Goal: Find specific page/section: Find specific page/section

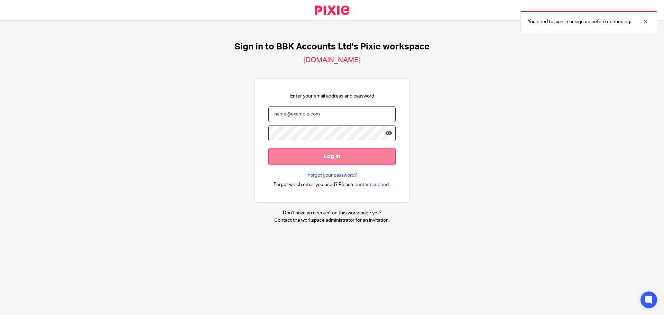
type input "[EMAIL_ADDRESS][DOMAIN_NAME]"
click at [337, 159] on input "Log in" at bounding box center [332, 156] width 127 height 17
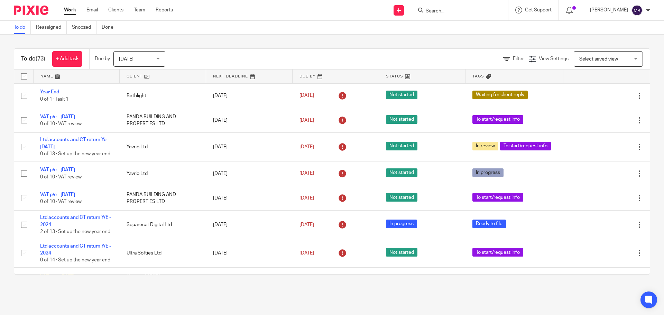
click at [465, 11] on input "Search" at bounding box center [456, 11] width 62 height 6
type input "eil"
click at [500, 37] on link at bounding box center [482, 32] width 117 height 21
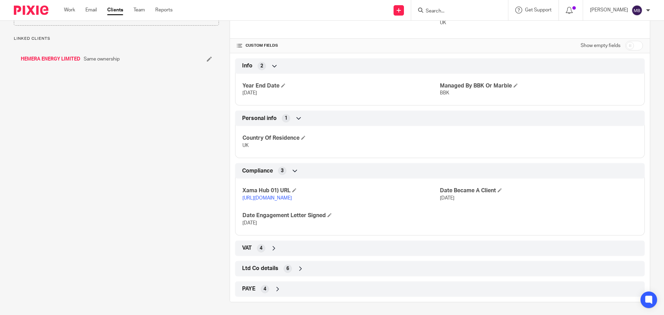
scroll to position [253, 0]
click at [308, 269] on div "Ltd Co details 6" at bounding box center [440, 268] width 399 height 12
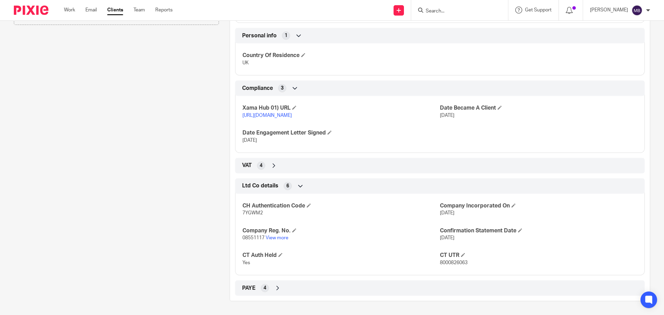
click at [300, 285] on div "PAYE 4" at bounding box center [440, 288] width 399 height 12
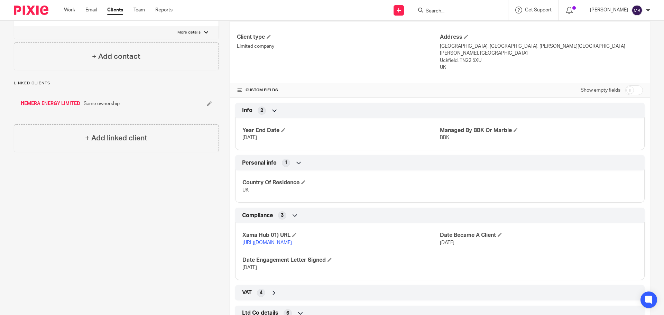
scroll to position [392, 0]
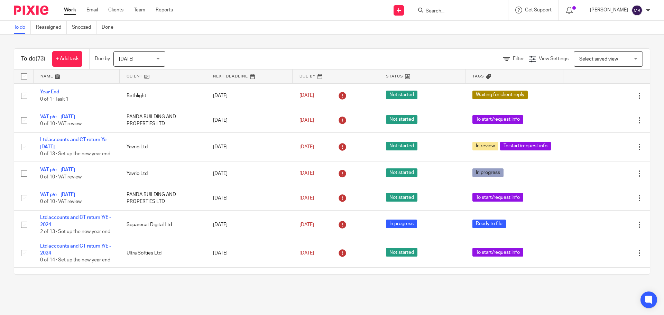
click at [449, 7] on form at bounding box center [462, 10] width 74 height 9
click at [447, 11] on input "Search" at bounding box center [456, 11] width 62 height 6
type input "ancilla"
click at [481, 27] on link at bounding box center [489, 30] width 130 height 16
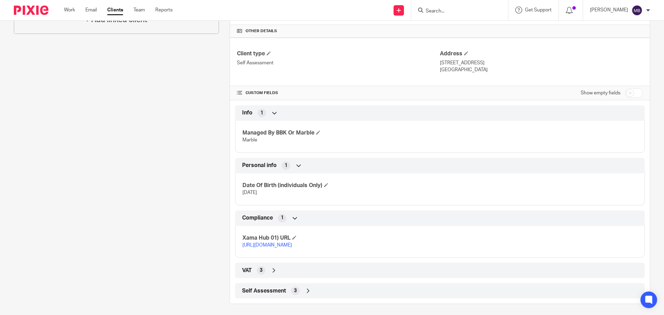
scroll to position [201, 0]
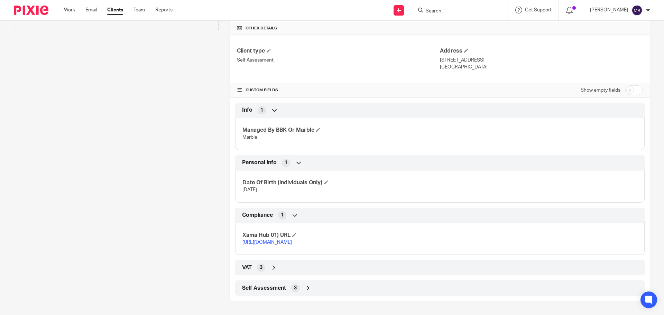
click at [271, 285] on span "Self Assessment" at bounding box center [264, 288] width 44 height 7
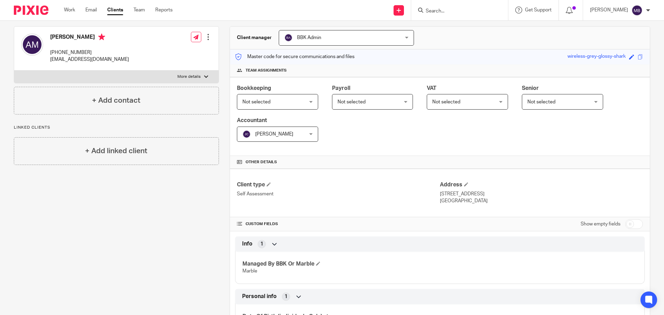
scroll to position [16, 0]
